Goal: Transaction & Acquisition: Purchase product/service

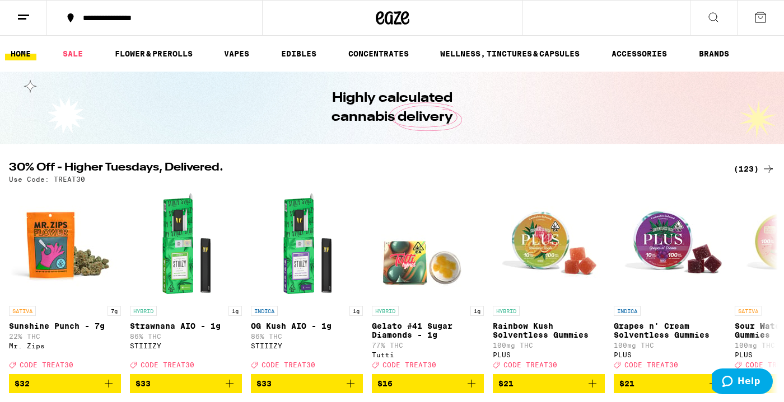
click at [748, 165] on div "(123)" at bounding box center [753, 168] width 41 height 13
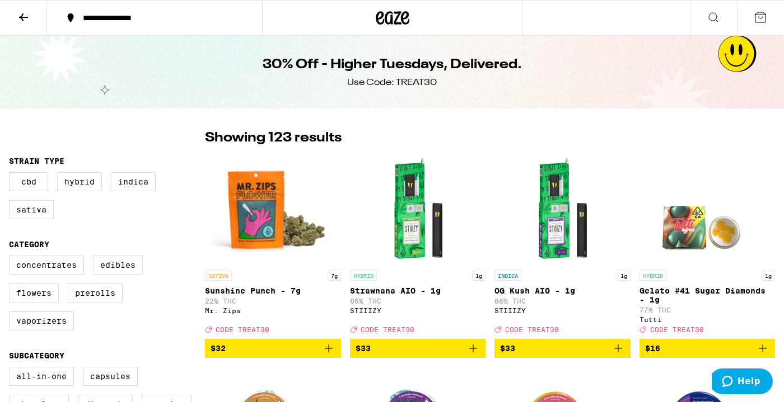
click at [397, 14] on icon at bounding box center [393, 18] width 34 height 20
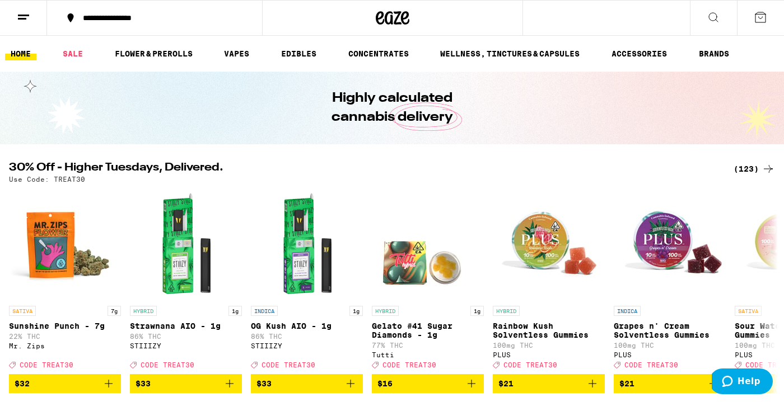
click at [738, 171] on div "(123)" at bounding box center [753, 168] width 41 height 13
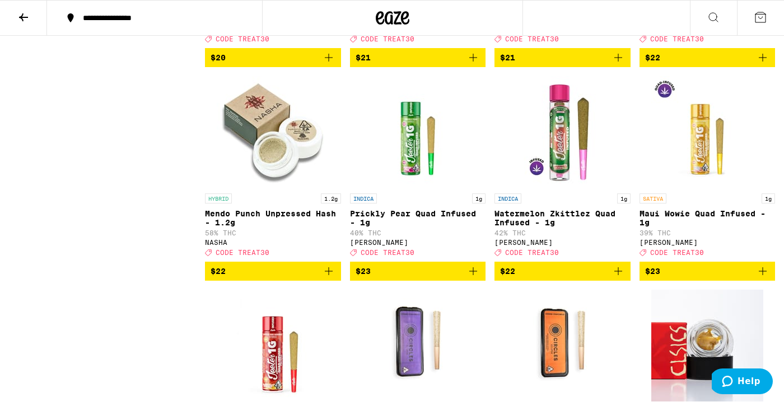
scroll to position [2639, 0]
